Goal: Transaction & Acquisition: Purchase product/service

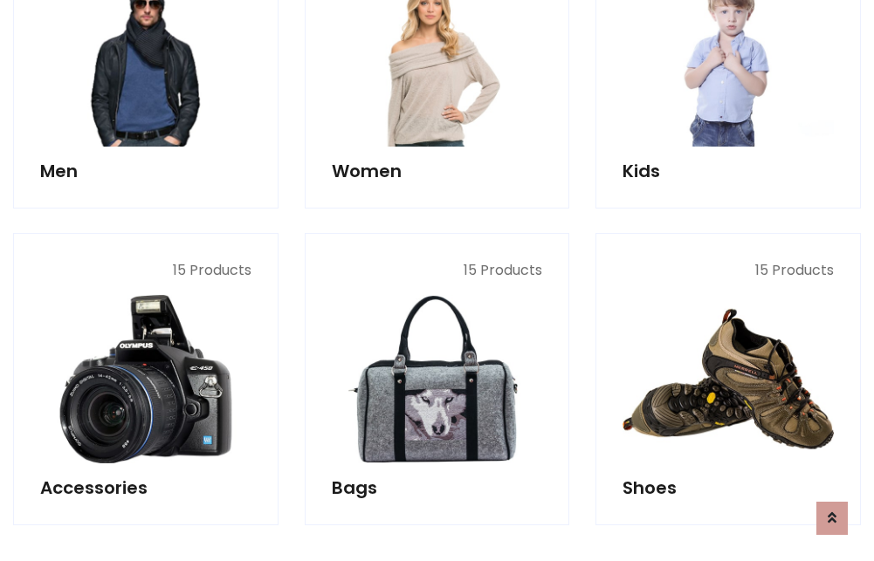
scroll to position [584, 0]
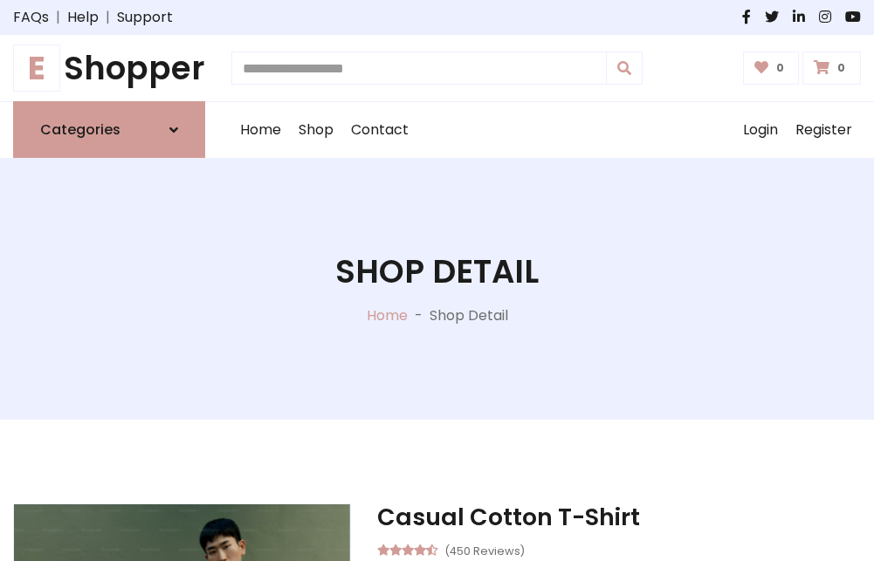
click at [109, 68] on h1 "E Shopper" at bounding box center [109, 68] width 192 height 38
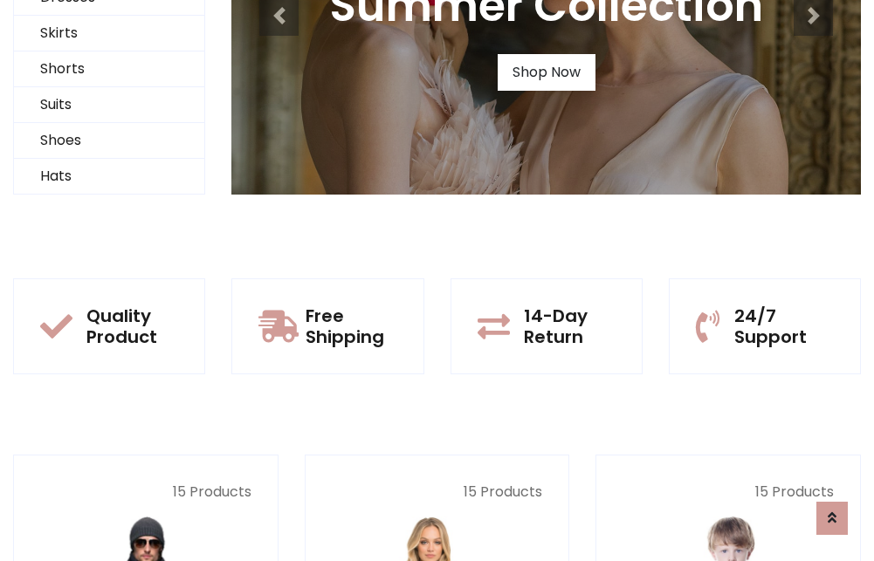
scroll to position [168, 0]
